Goal: Task Accomplishment & Management: Complete application form

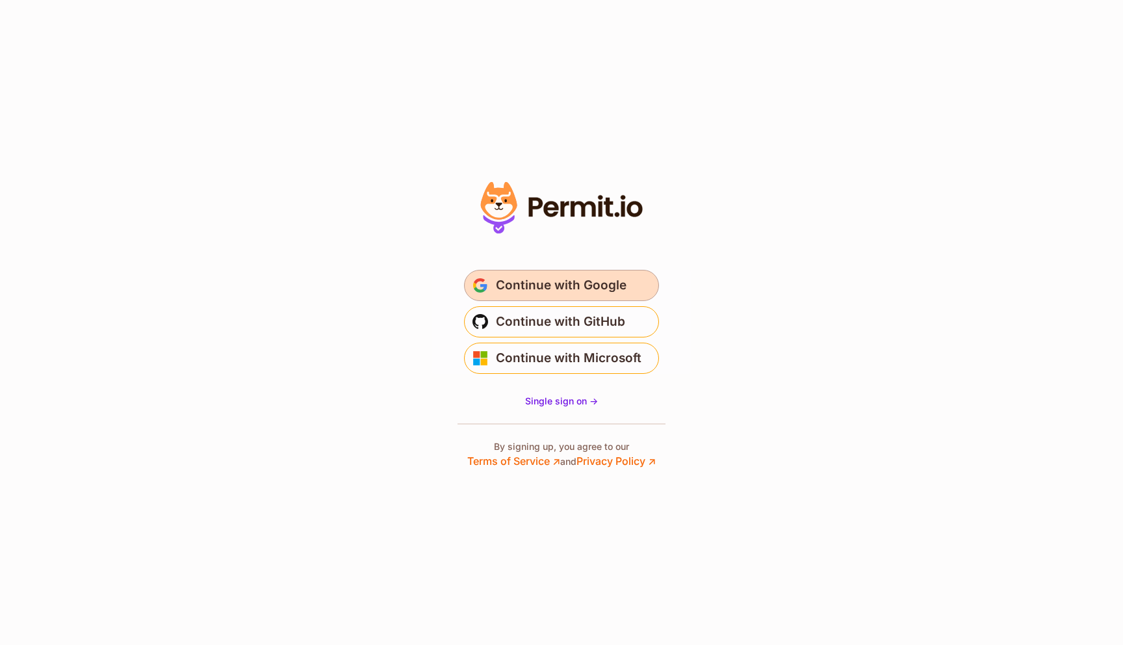
click at [598, 288] on span "Continue with Google" at bounding box center [561, 285] width 131 height 21
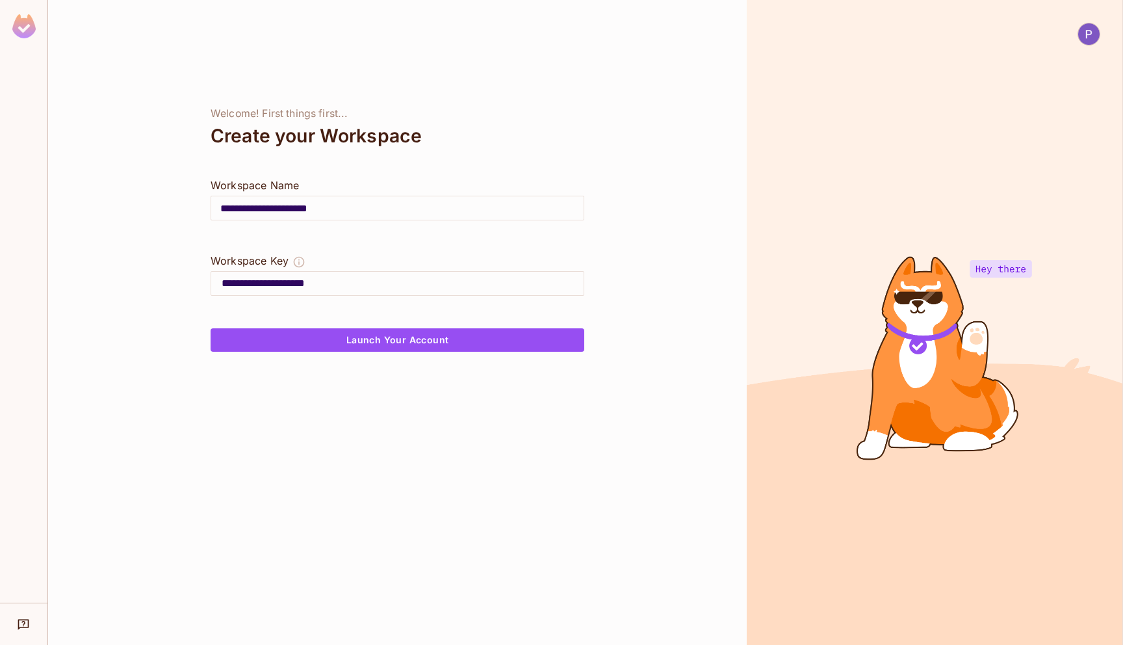
click at [37, 29] on div at bounding box center [23, 28] width 47 height 57
click at [23, 25] on img at bounding box center [23, 26] width 23 height 24
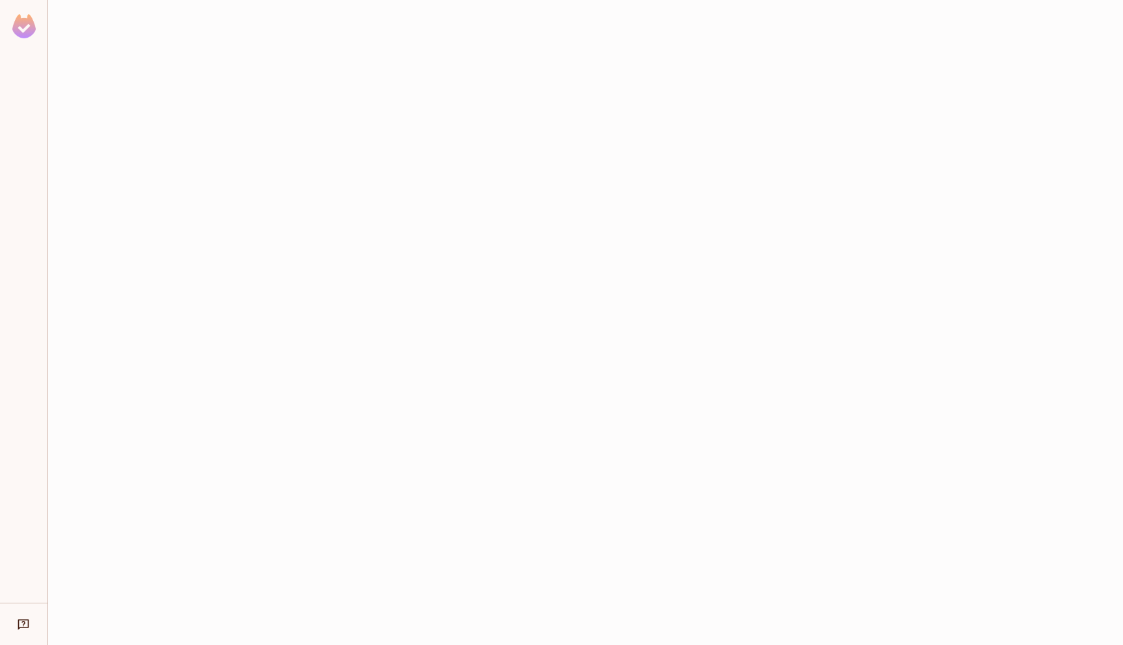
click at [23, 25] on img at bounding box center [23, 26] width 23 height 24
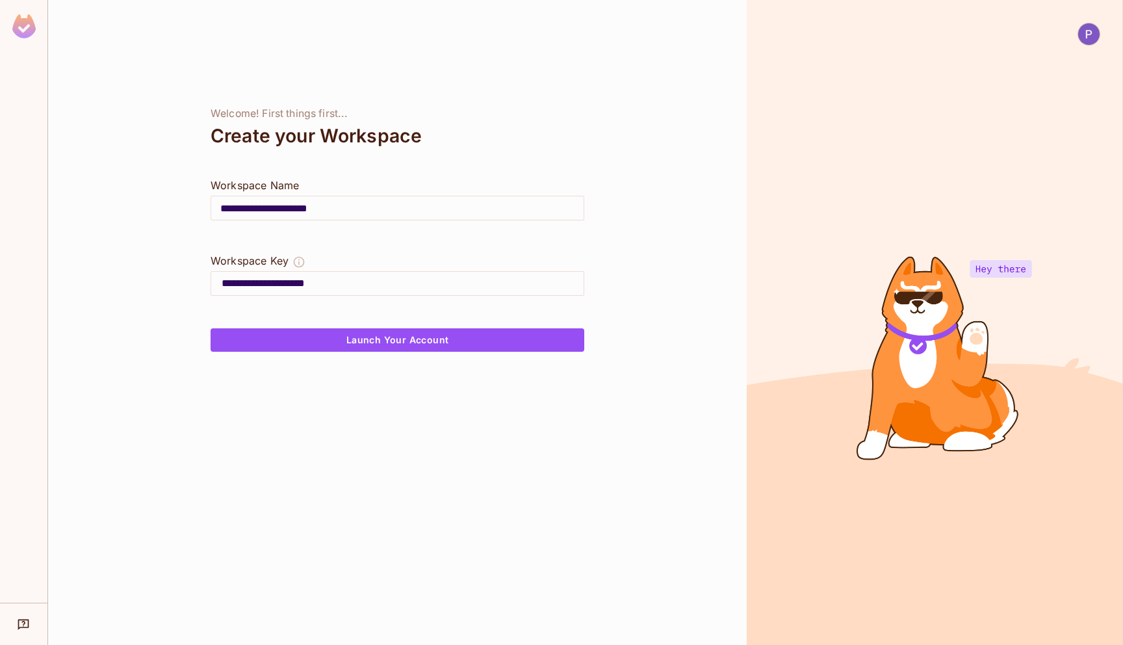
click at [1089, 36] on img at bounding box center [1088, 33] width 21 height 21
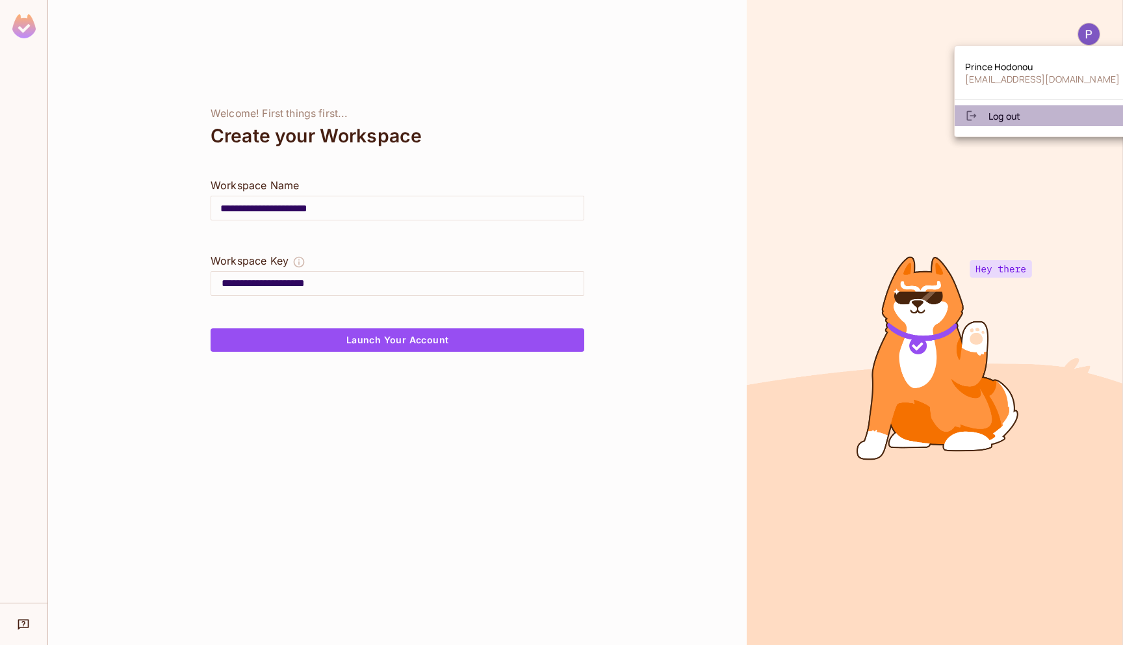
click at [1029, 117] on li "Log out" at bounding box center [1041, 115] width 175 height 21
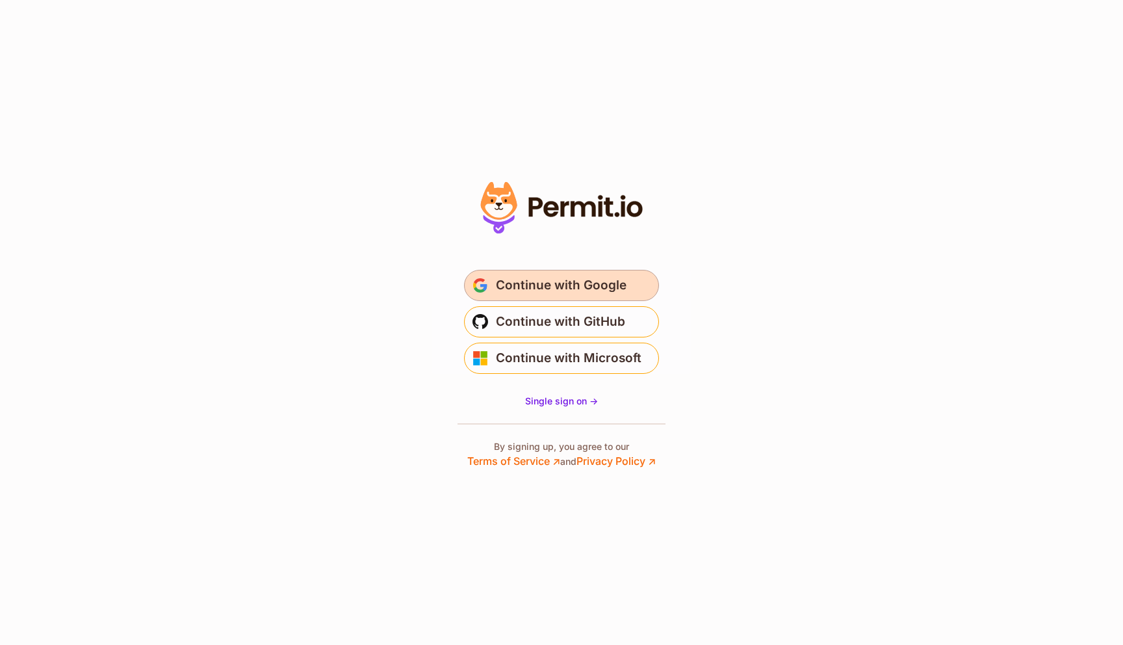
click at [631, 280] on button "Continue with Google" at bounding box center [561, 285] width 195 height 31
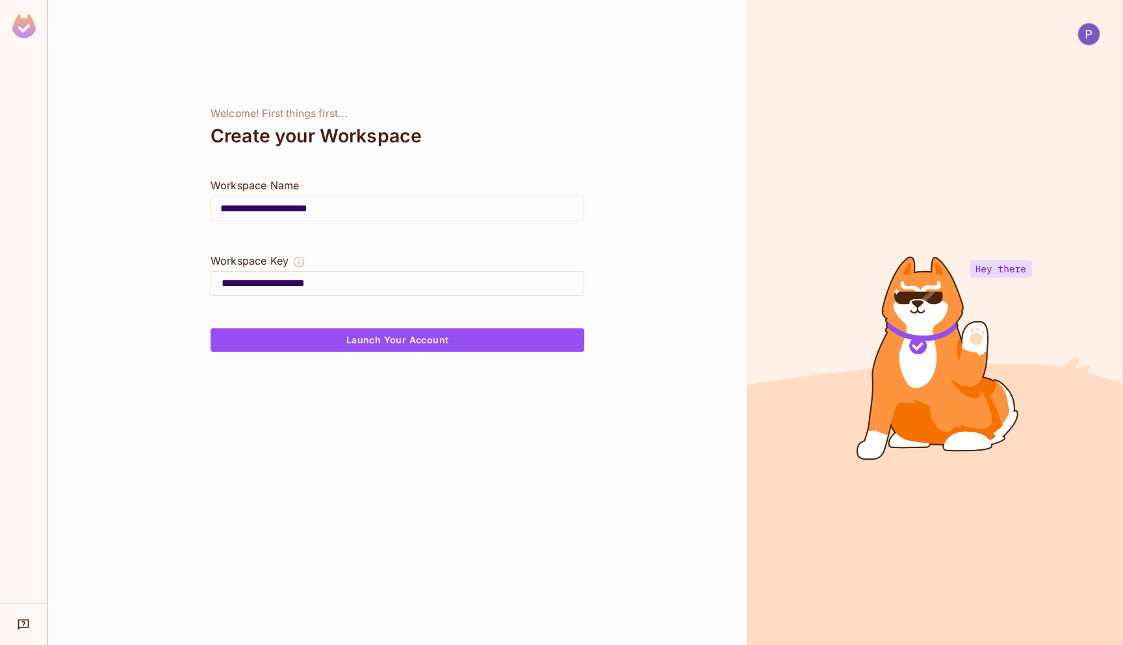
click at [1094, 36] on img at bounding box center [1088, 33] width 21 height 21
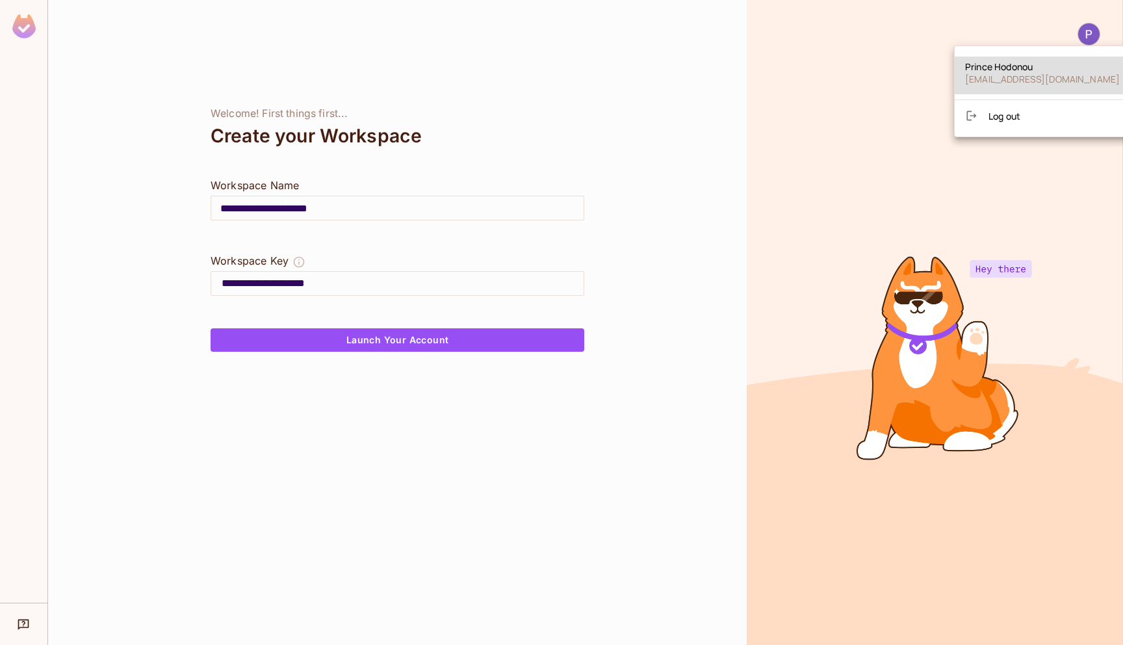
click at [750, 266] on div at bounding box center [561, 322] width 1123 height 645
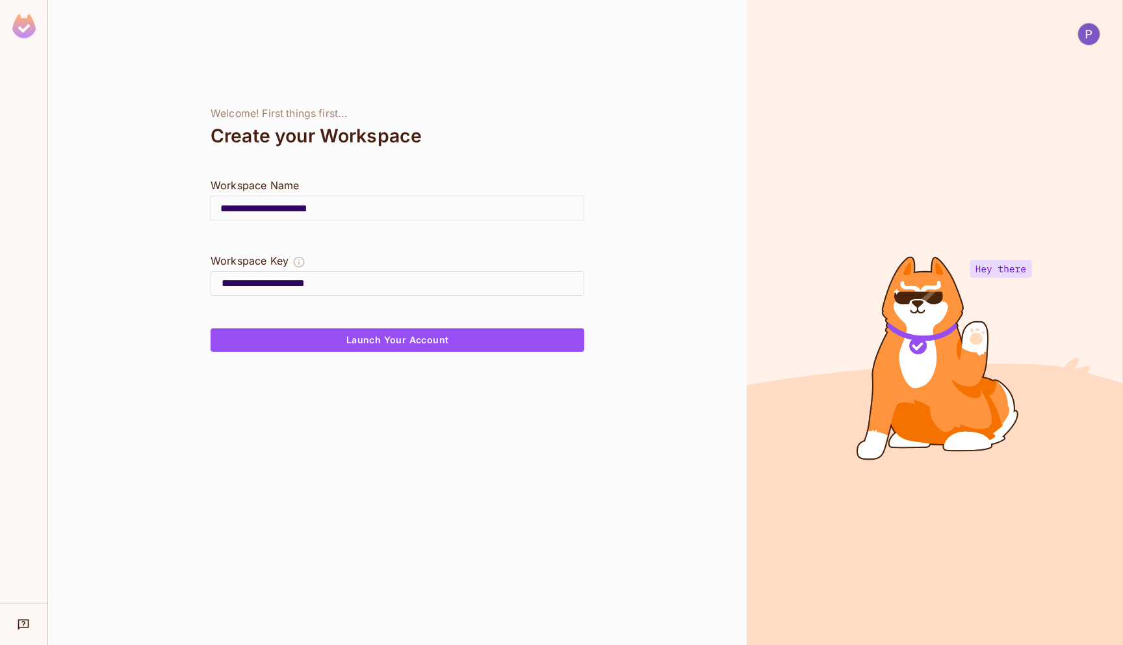
click at [1086, 36] on img at bounding box center [1088, 33] width 21 height 21
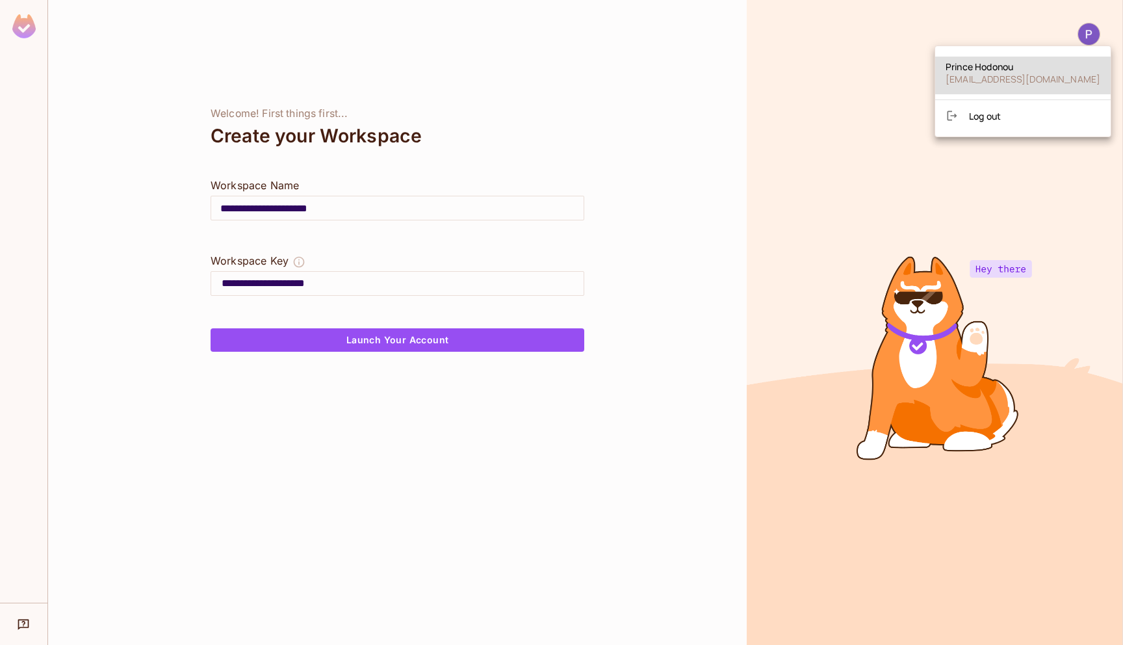
click at [997, 131] on div "Prince Hodonou prince.h@honeycombinsurance.com Log out" at bounding box center [1022, 91] width 177 height 92
click at [998, 112] on span "Log out" at bounding box center [985, 116] width 32 height 12
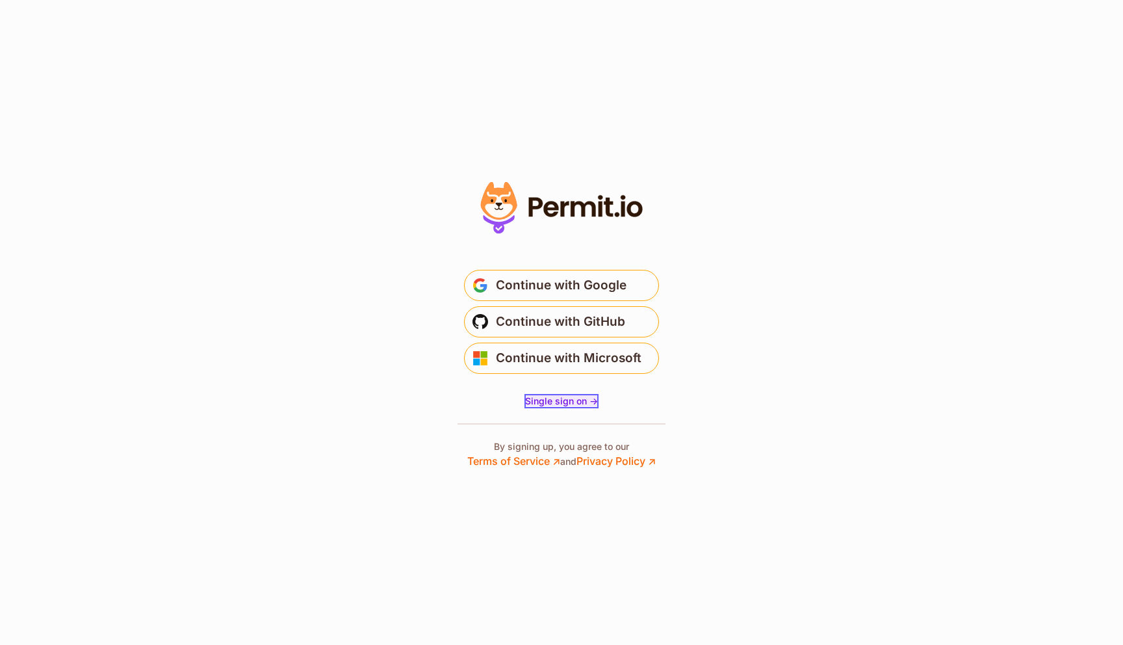
click at [563, 403] on span "Single sign on ->" at bounding box center [561, 400] width 73 height 11
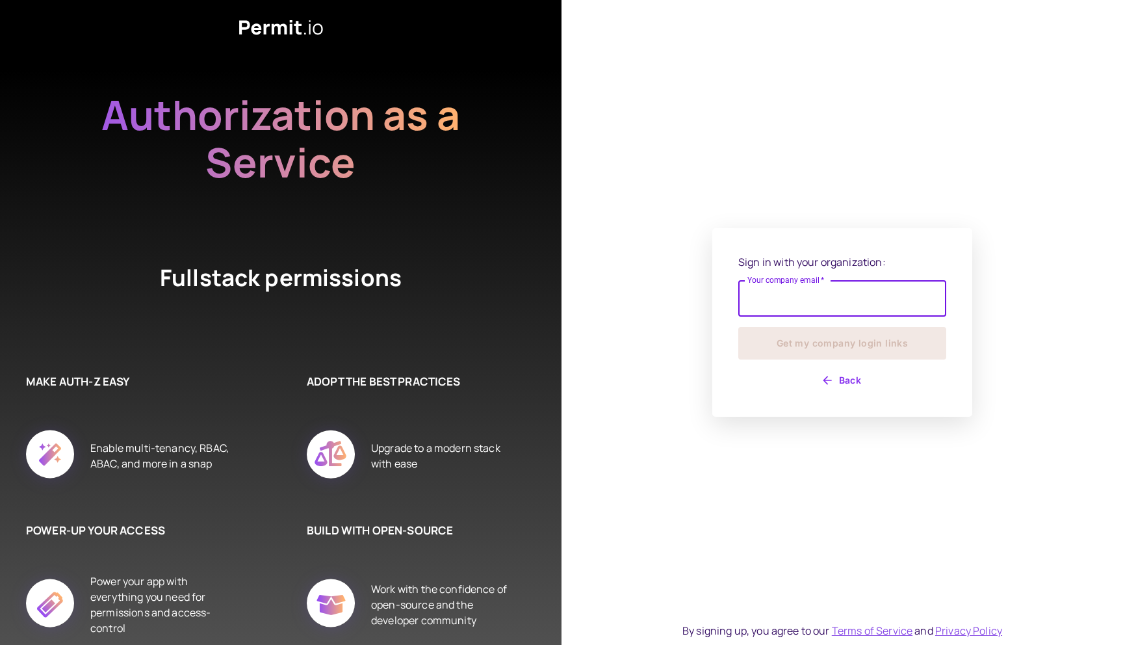
click at [777, 313] on input "Your company email   *" at bounding box center [842, 298] width 208 height 36
type input "*"
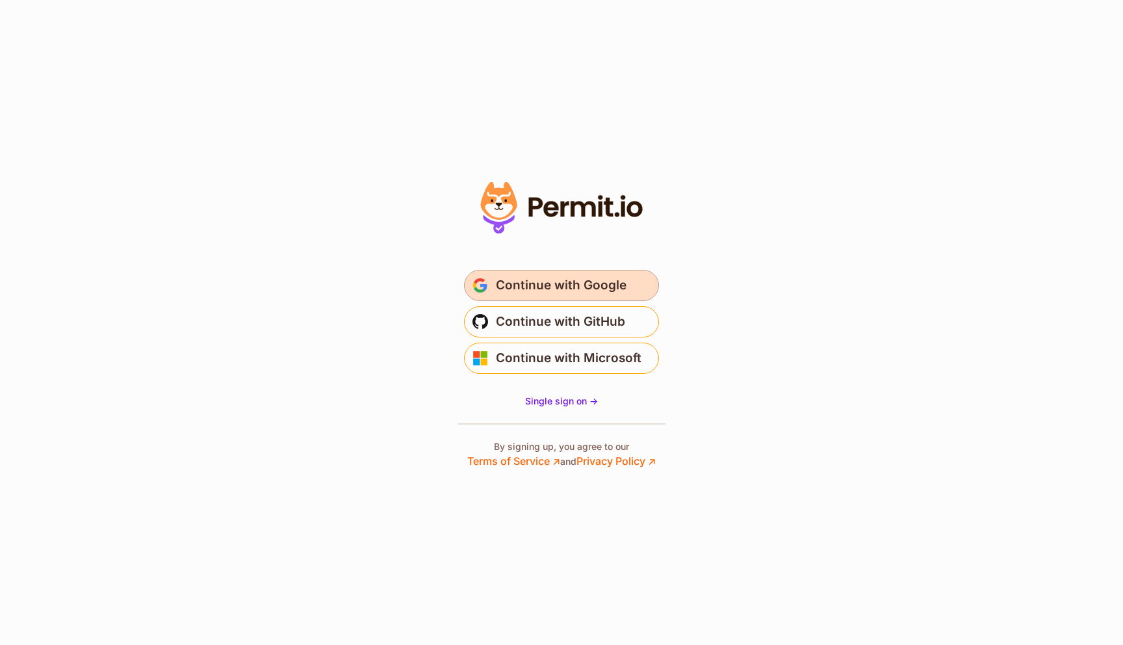
click at [596, 297] on button "Continue with Google" at bounding box center [561, 285] width 195 height 31
click at [596, 290] on span "Continue with Google" at bounding box center [561, 285] width 131 height 21
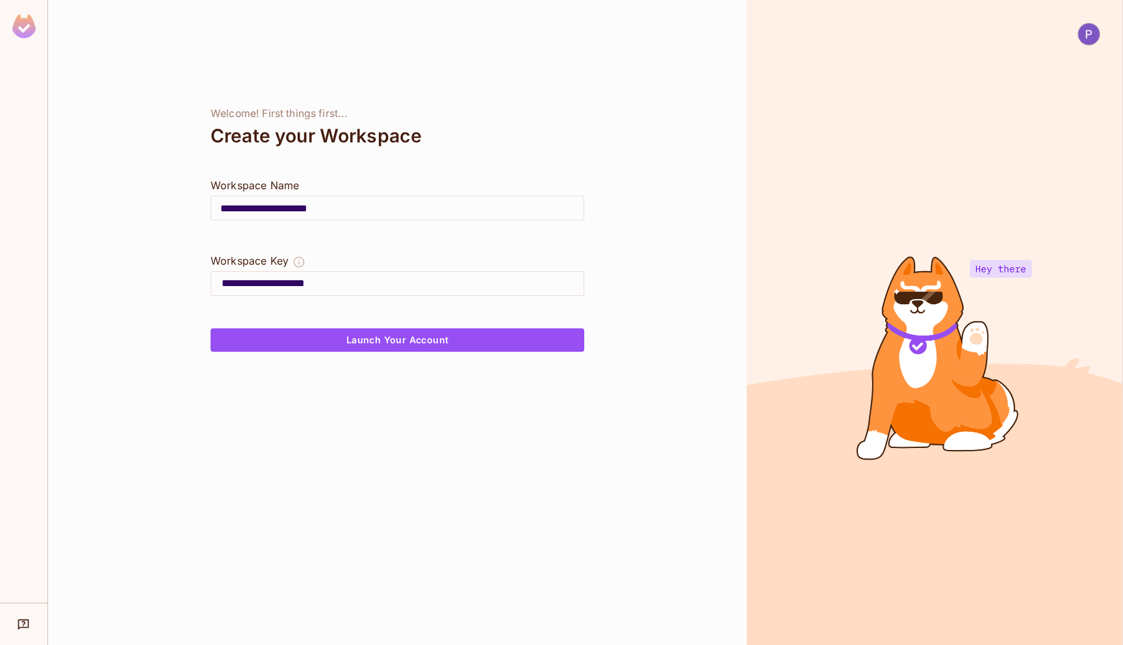
click at [1083, 38] on img at bounding box center [1088, 33] width 21 height 21
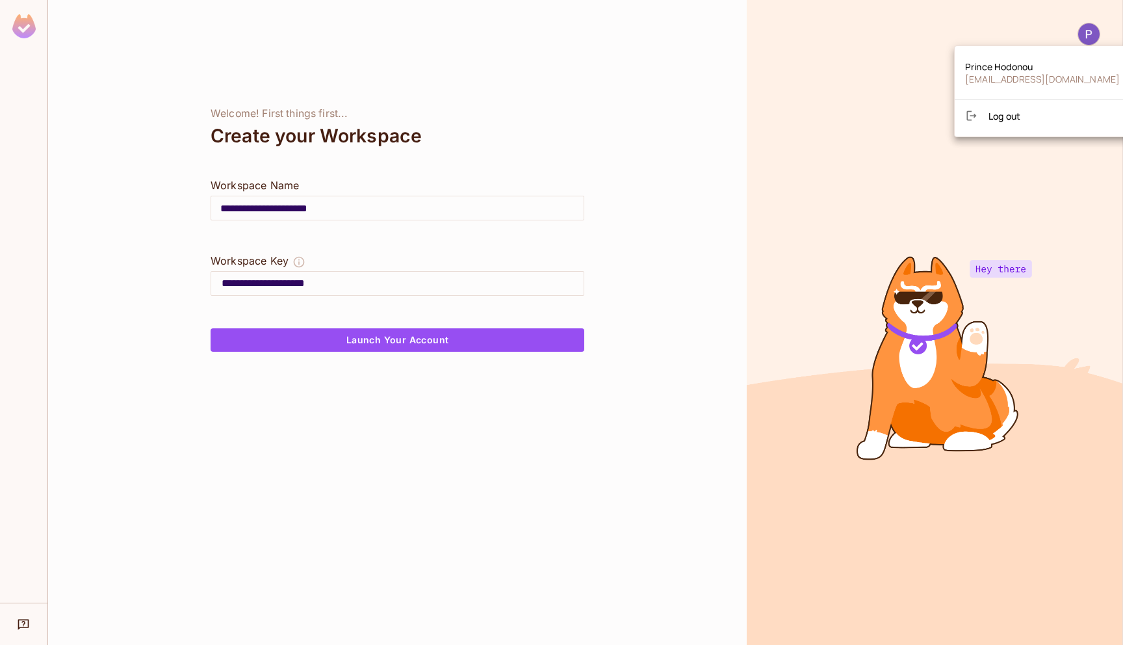
click at [737, 164] on div at bounding box center [561, 322] width 1123 height 645
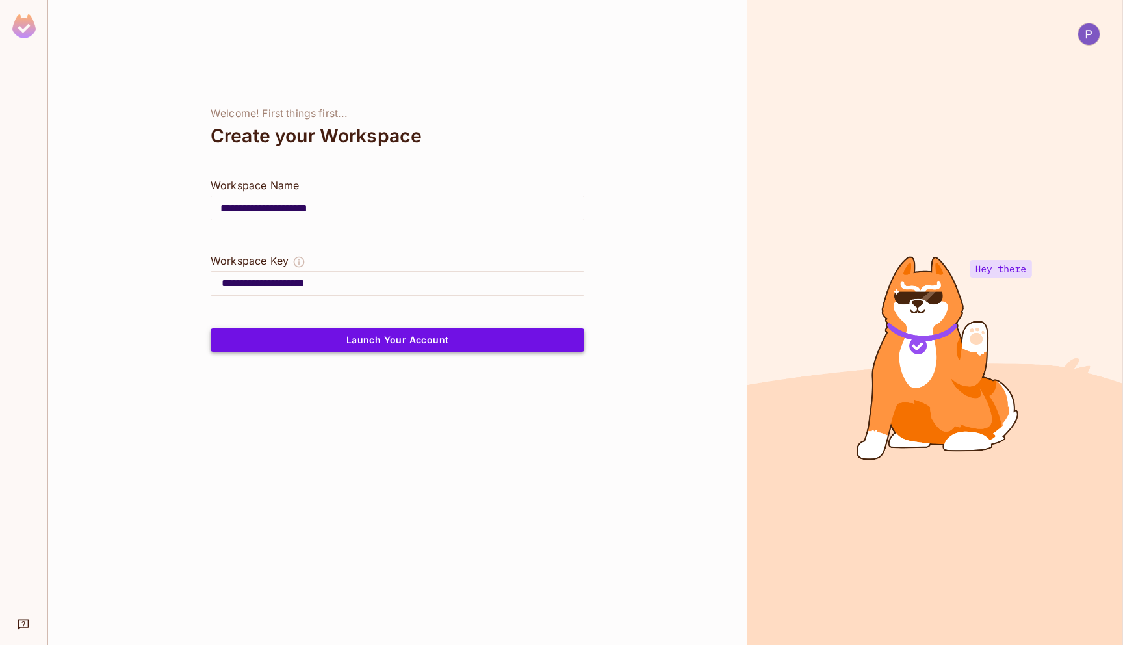
click at [516, 337] on button "Launch Your Account" at bounding box center [398, 339] width 374 height 23
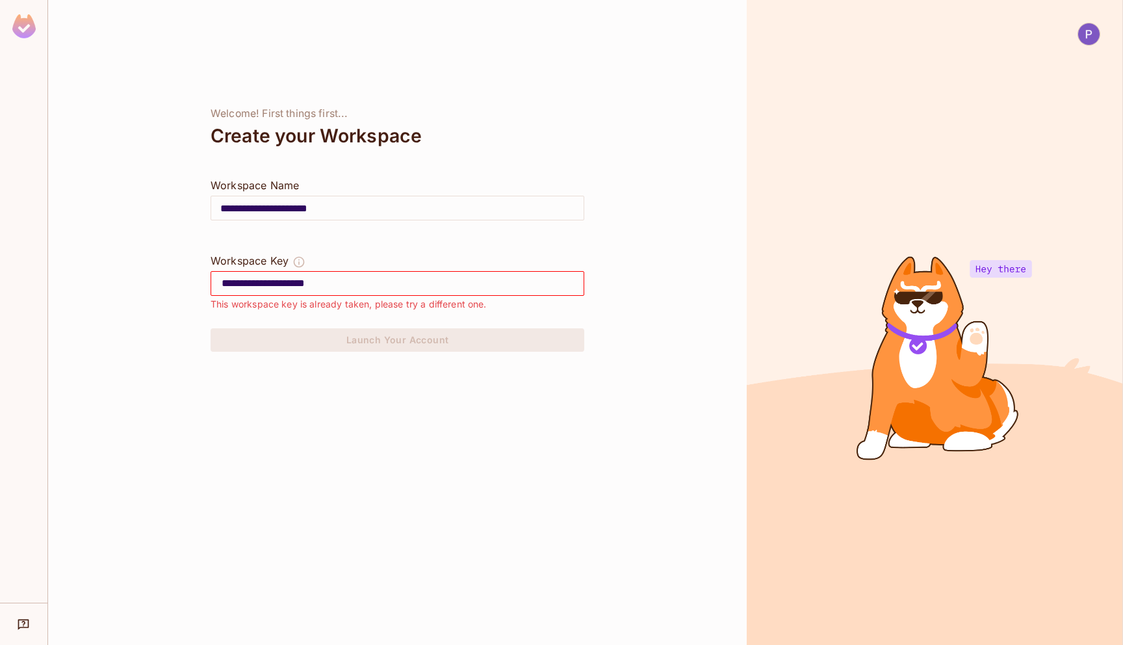
click at [32, 31] on img at bounding box center [23, 26] width 23 height 24
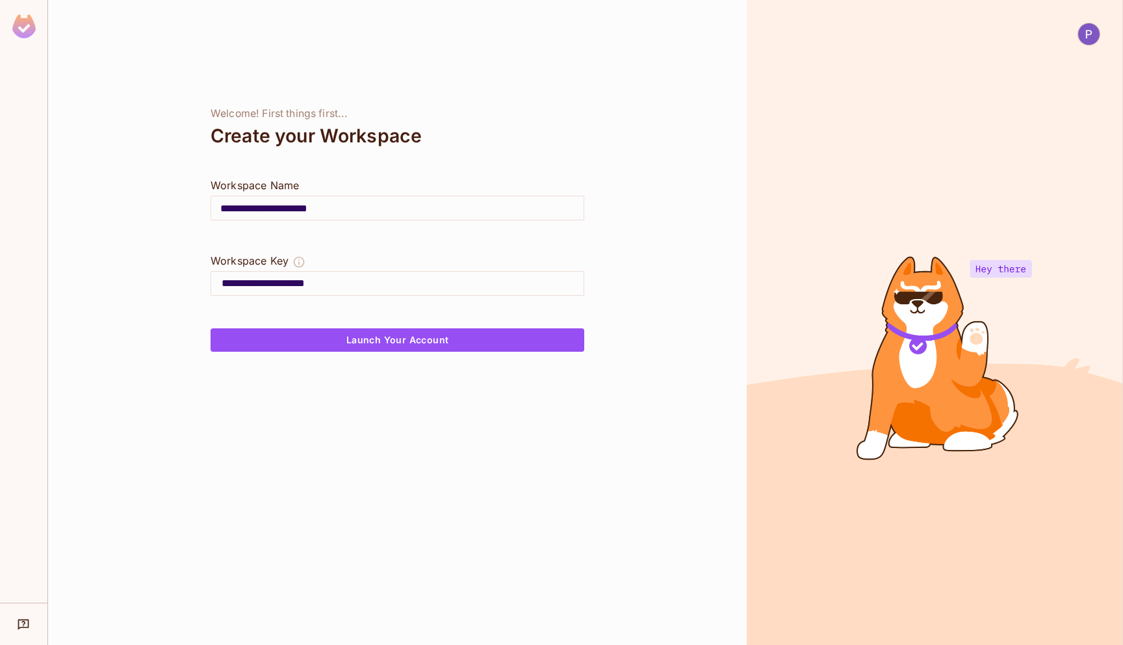
click at [1095, 42] on img at bounding box center [1088, 33] width 21 height 21
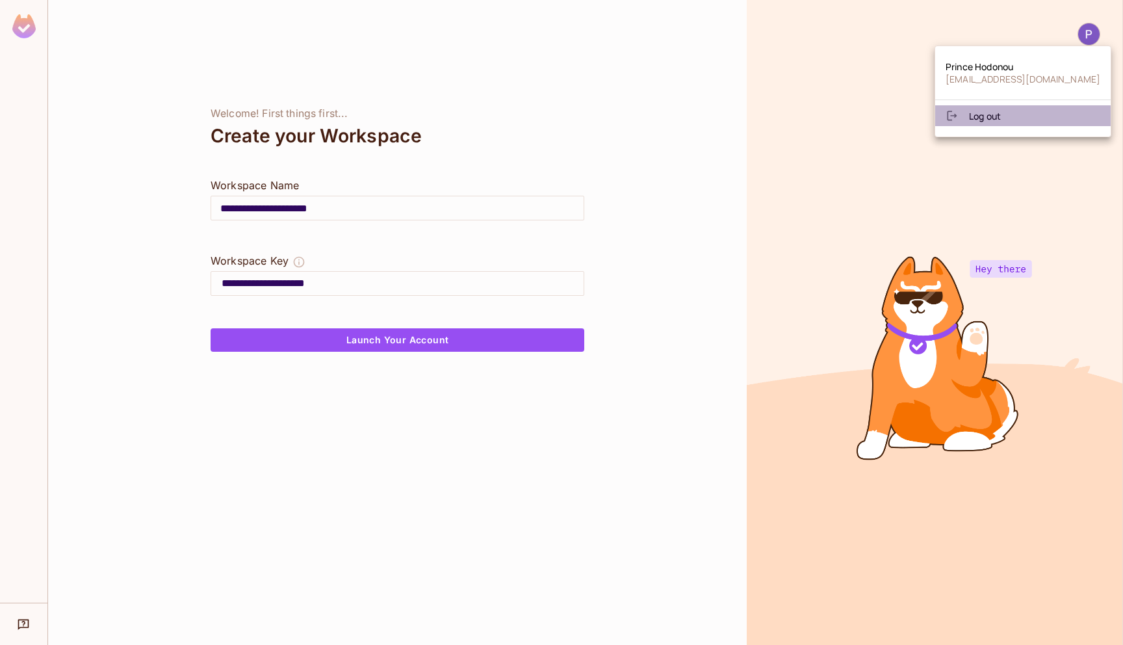
click at [1017, 124] on li "Log out" at bounding box center [1022, 115] width 175 height 21
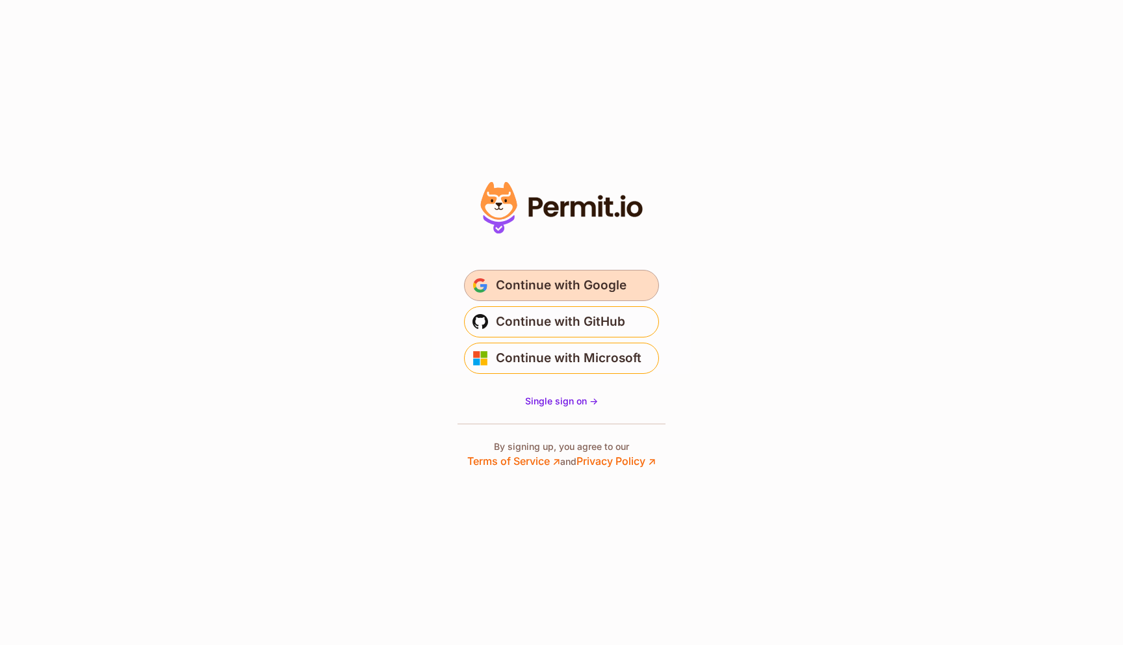
click at [585, 285] on span "Continue with Google" at bounding box center [561, 285] width 131 height 21
